Goal: Task Accomplishment & Management: Manage account settings

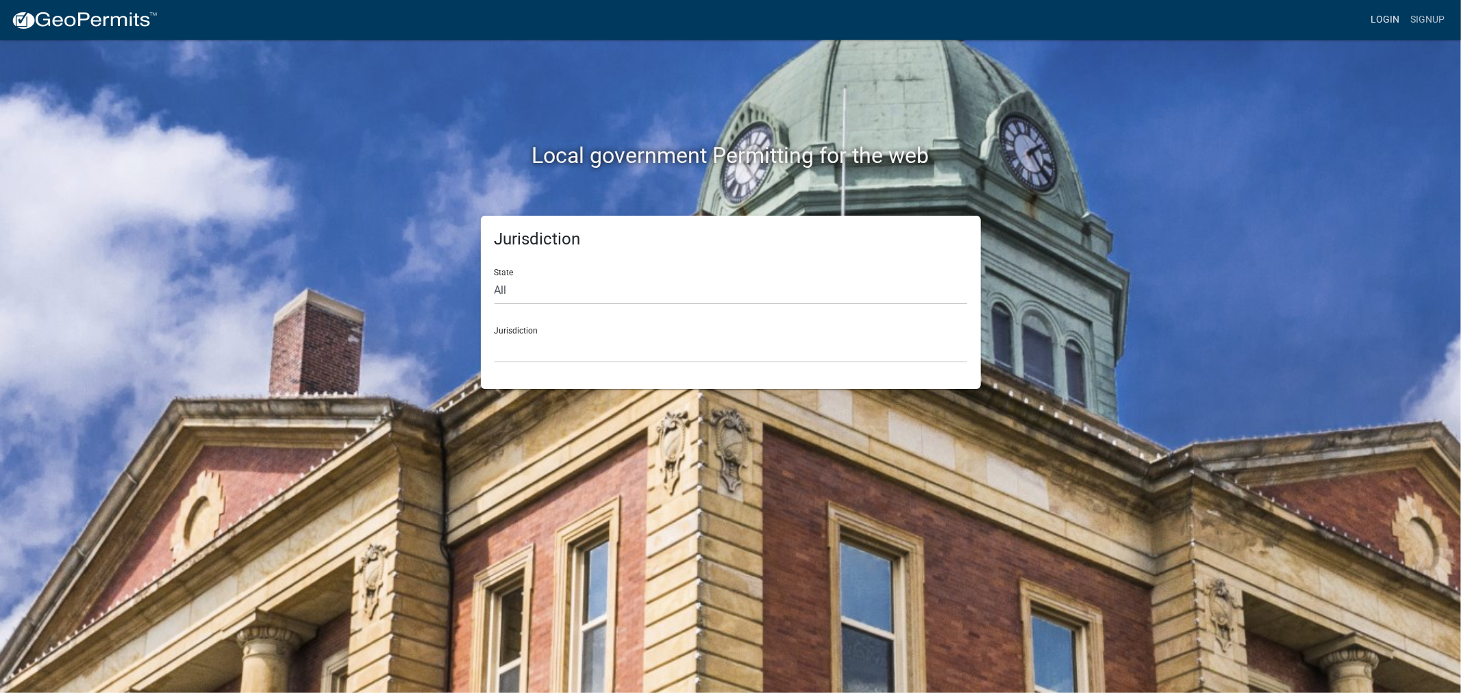
click at [1391, 16] on link "Login" at bounding box center [1385, 20] width 40 height 26
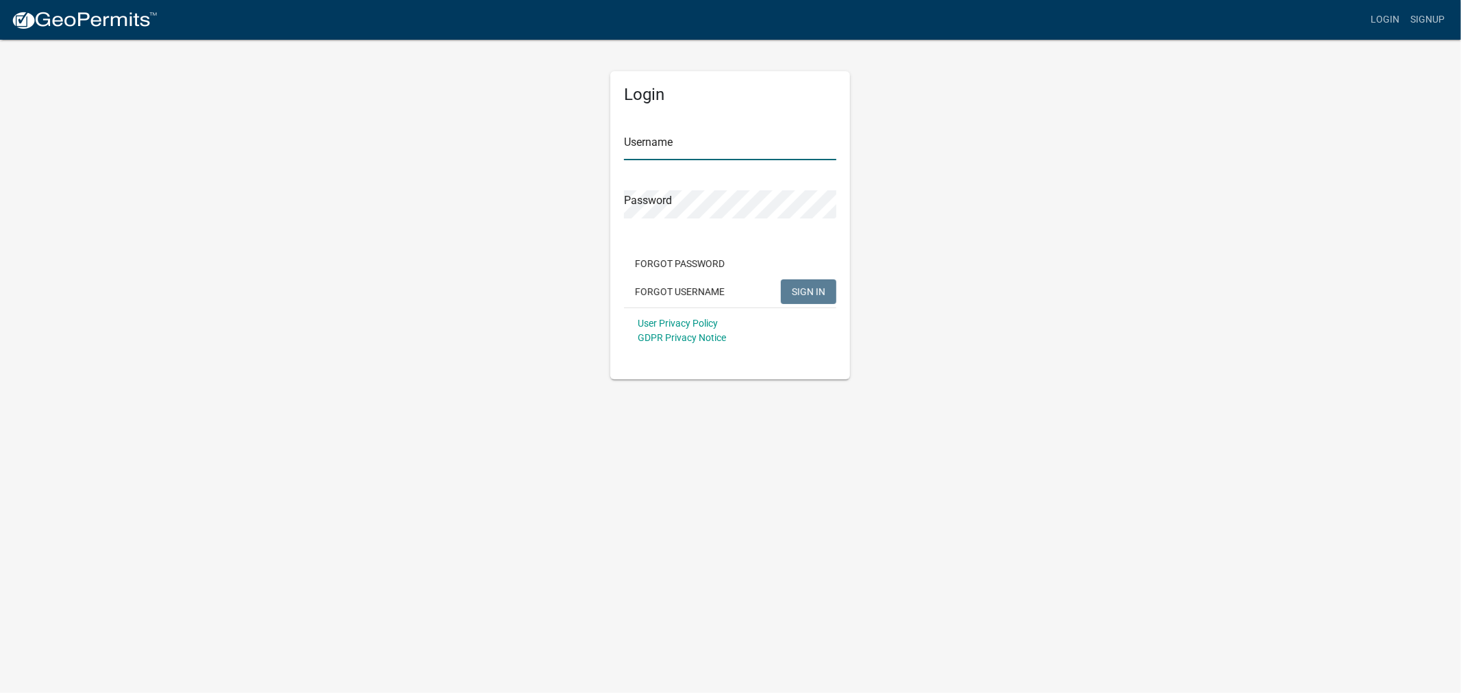
type input "shelleyh"
click at [809, 288] on span "SIGN IN" at bounding box center [809, 291] width 34 height 11
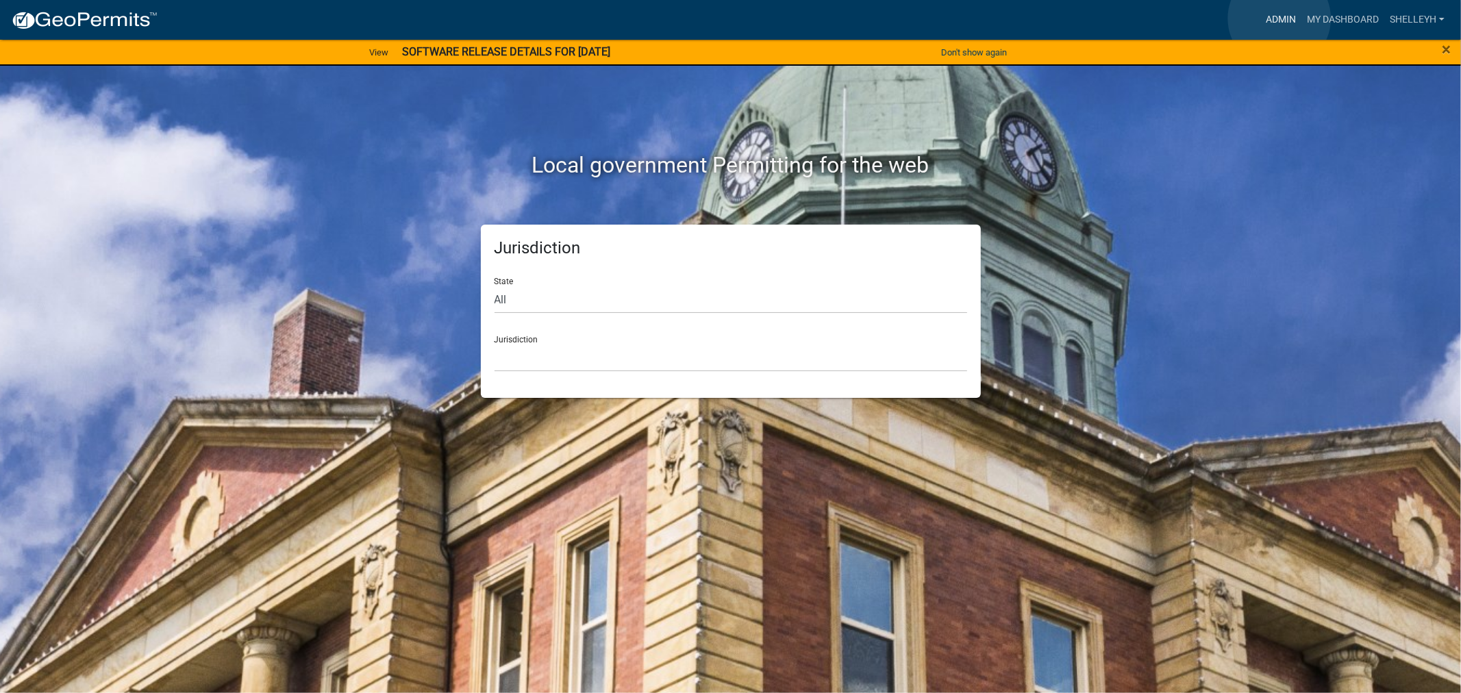
click at [1279, 18] on link "Admin" at bounding box center [1280, 20] width 41 height 26
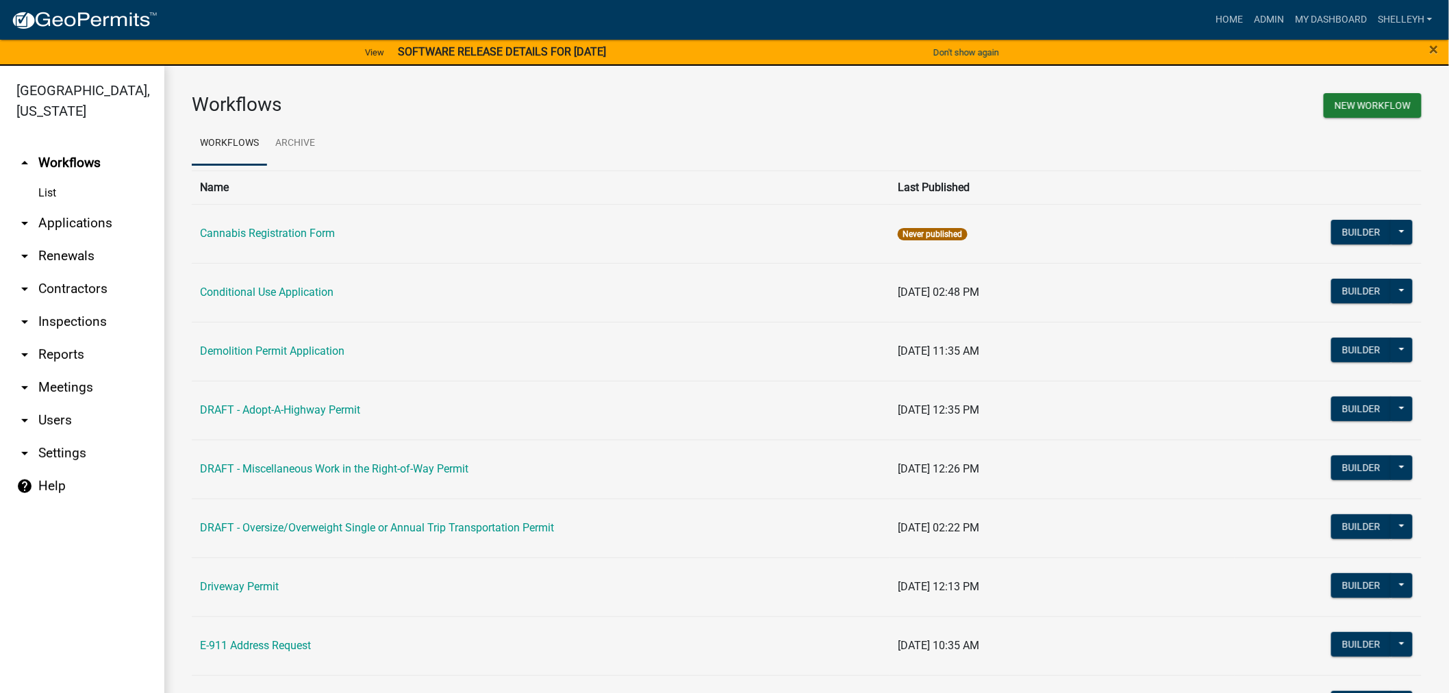
click at [62, 216] on link "arrow_drop_down Applications" at bounding box center [82, 223] width 164 height 33
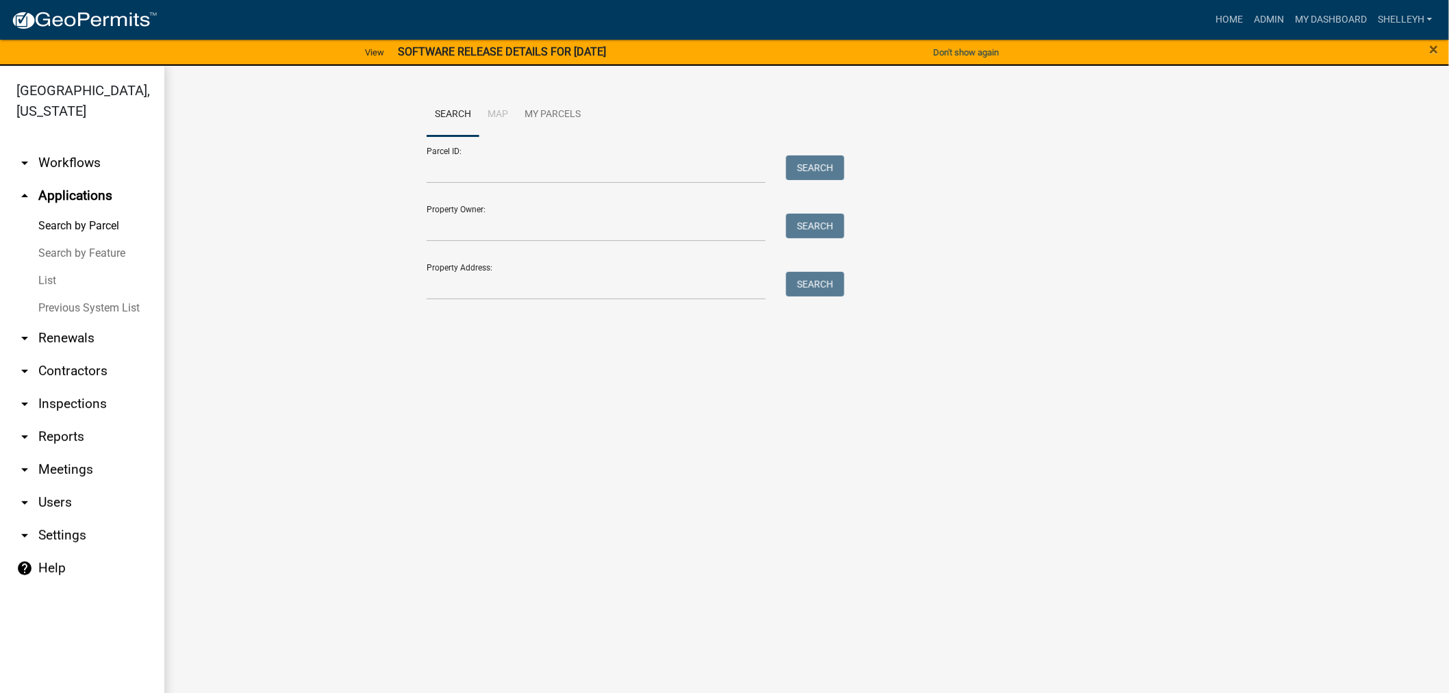
click at [47, 275] on link "List" at bounding box center [82, 280] width 164 height 27
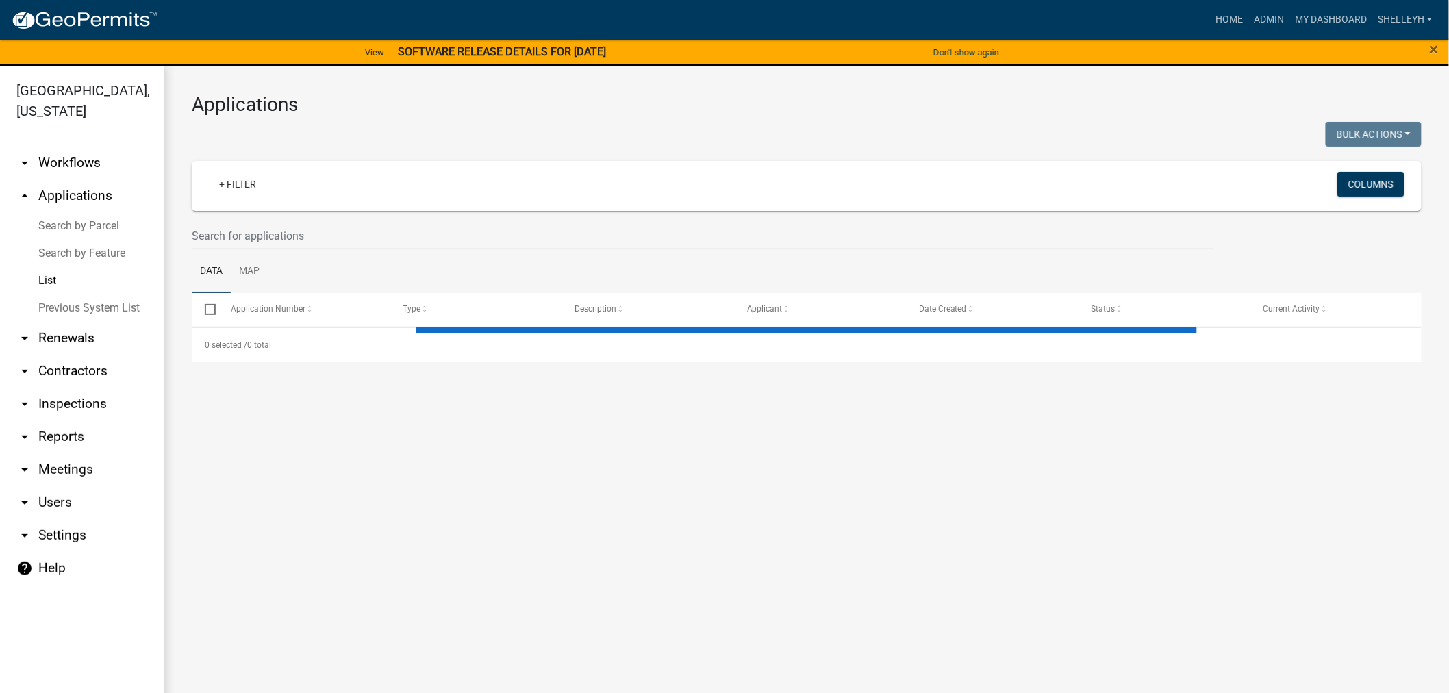
select select "1: 25"
